Goal: Task Accomplishment & Management: Manage account settings

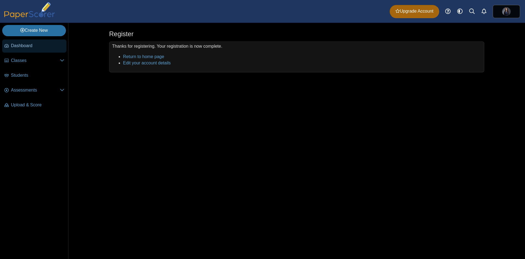
click at [20, 48] on span "Dashboard" at bounding box center [37, 46] width 53 height 6
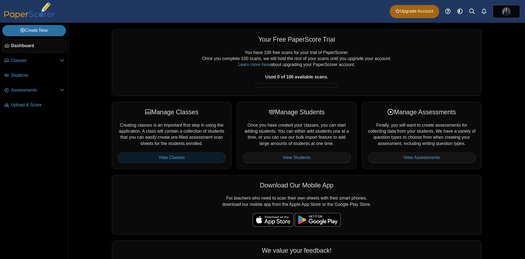
click at [176, 159] on link "View Classes" at bounding box center [172, 157] width 108 height 11
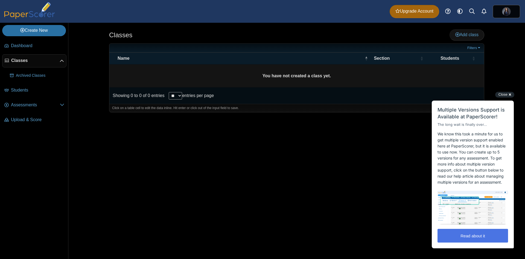
click at [477, 235] on button "Read about it" at bounding box center [473, 235] width 71 height 14
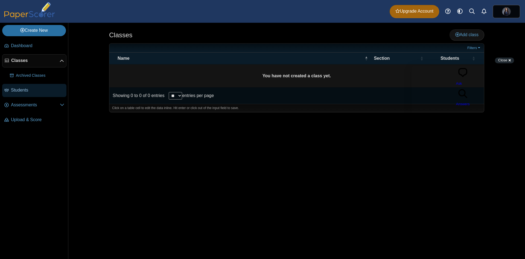
click at [10, 87] on link "Students" at bounding box center [34, 90] width 64 height 13
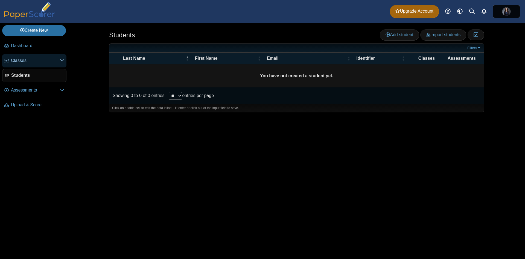
click at [24, 56] on link "Classes" at bounding box center [34, 60] width 64 height 13
click at [21, 76] on span "Students" at bounding box center [37, 75] width 53 height 6
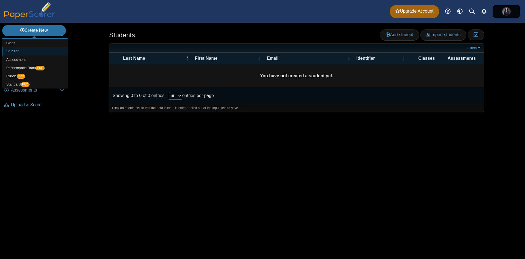
click at [14, 52] on link "Student" at bounding box center [35, 51] width 66 height 8
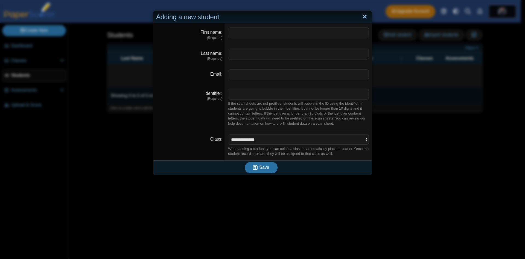
click at [364, 18] on link "Close" at bounding box center [365, 16] width 8 height 9
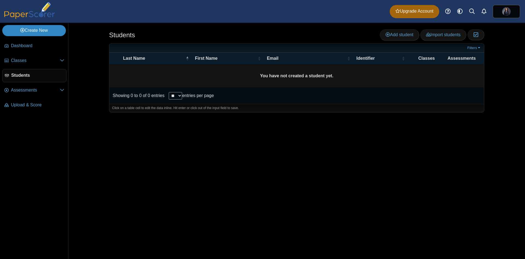
click at [32, 30] on link "Create New" at bounding box center [34, 30] width 64 height 11
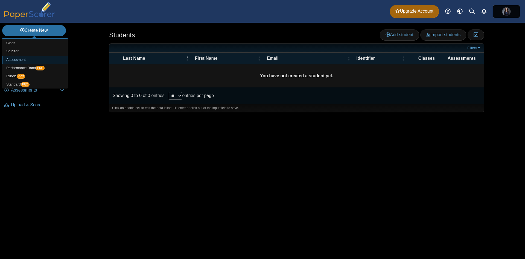
click at [16, 58] on link "Assessment" at bounding box center [35, 60] width 66 height 8
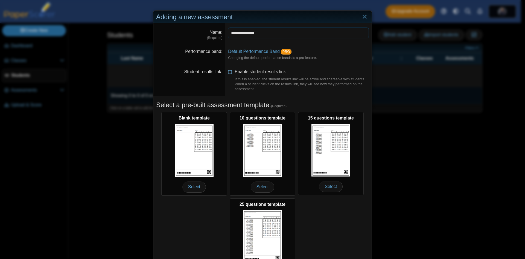
type input "**********"
click at [230, 72] on icon at bounding box center [230, 71] width 4 height 4
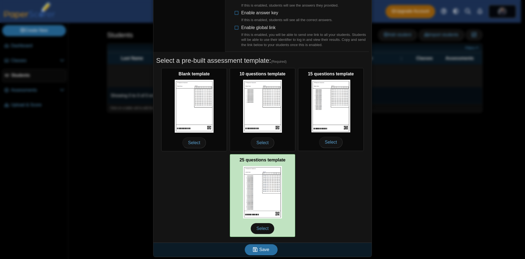
scroll to position [114, 0]
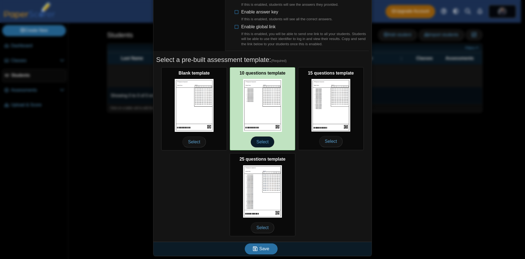
click at [257, 142] on span "Select" at bounding box center [263, 141] width 24 height 11
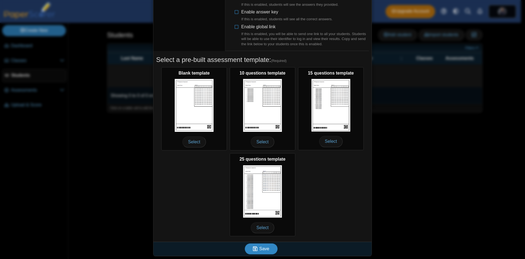
click at [267, 251] on button "Save" at bounding box center [261, 248] width 33 height 11
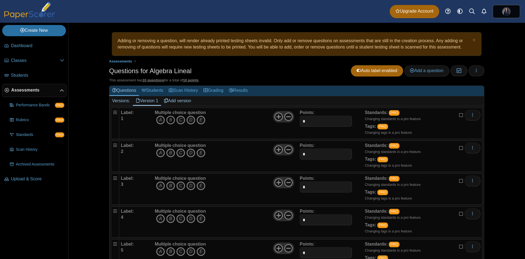
click at [169, 121] on icon "B" at bounding box center [170, 119] width 9 height 9
click at [150, 101] on link "Version 1" at bounding box center [147, 100] width 28 height 9
click at [173, 101] on link "Add version" at bounding box center [177, 100] width 33 height 9
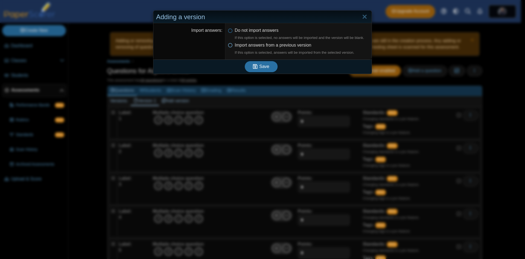
click at [230, 46] on icon at bounding box center [230, 44] width 4 height 4
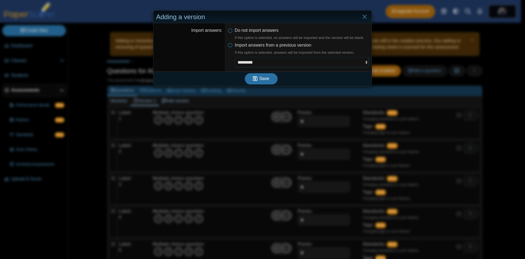
click at [258, 62] on select "*********" at bounding box center [302, 62] width 134 height 10
click at [259, 61] on select "*********" at bounding box center [302, 62] width 134 height 10
click at [263, 80] on span "Save" at bounding box center [264, 78] width 10 height 5
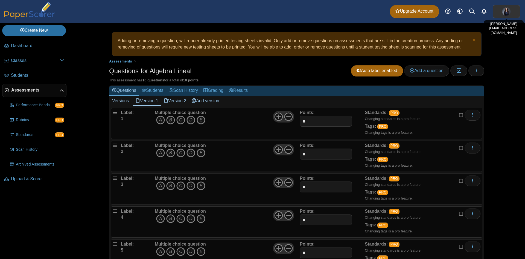
click at [504, 12] on img at bounding box center [506, 11] width 9 height 9
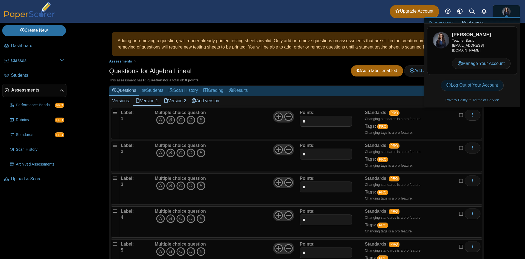
click at [487, 86] on link "Log Out of Your Account" at bounding box center [472, 85] width 63 height 11
